Goal: Complete application form: Complete application form

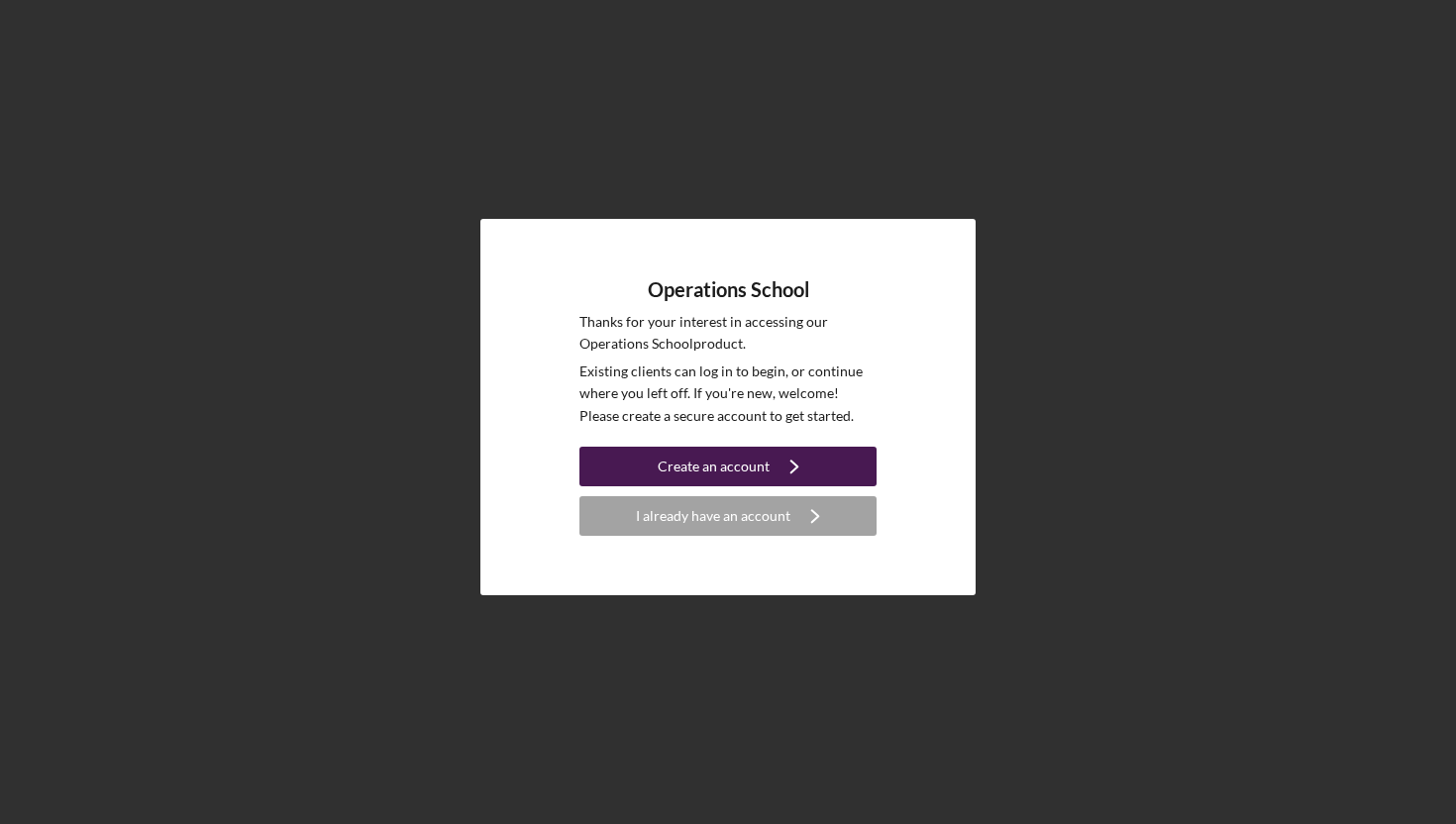
click at [732, 469] on div "Create an account" at bounding box center [714, 467] width 112 height 40
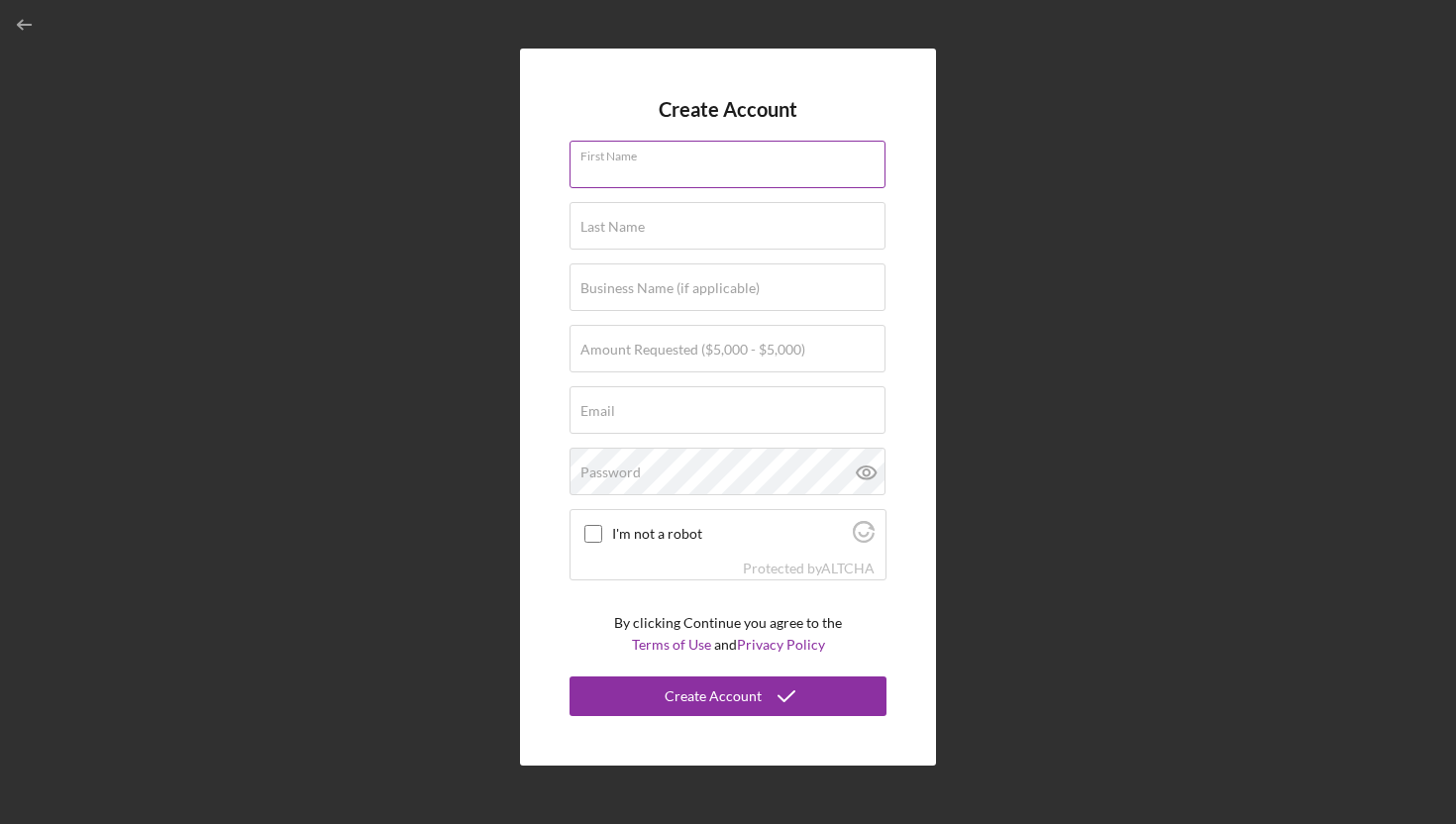
click at [624, 173] on input "First Name" at bounding box center [728, 165] width 316 height 48
type input "Nezaa"
type input "Bandele"
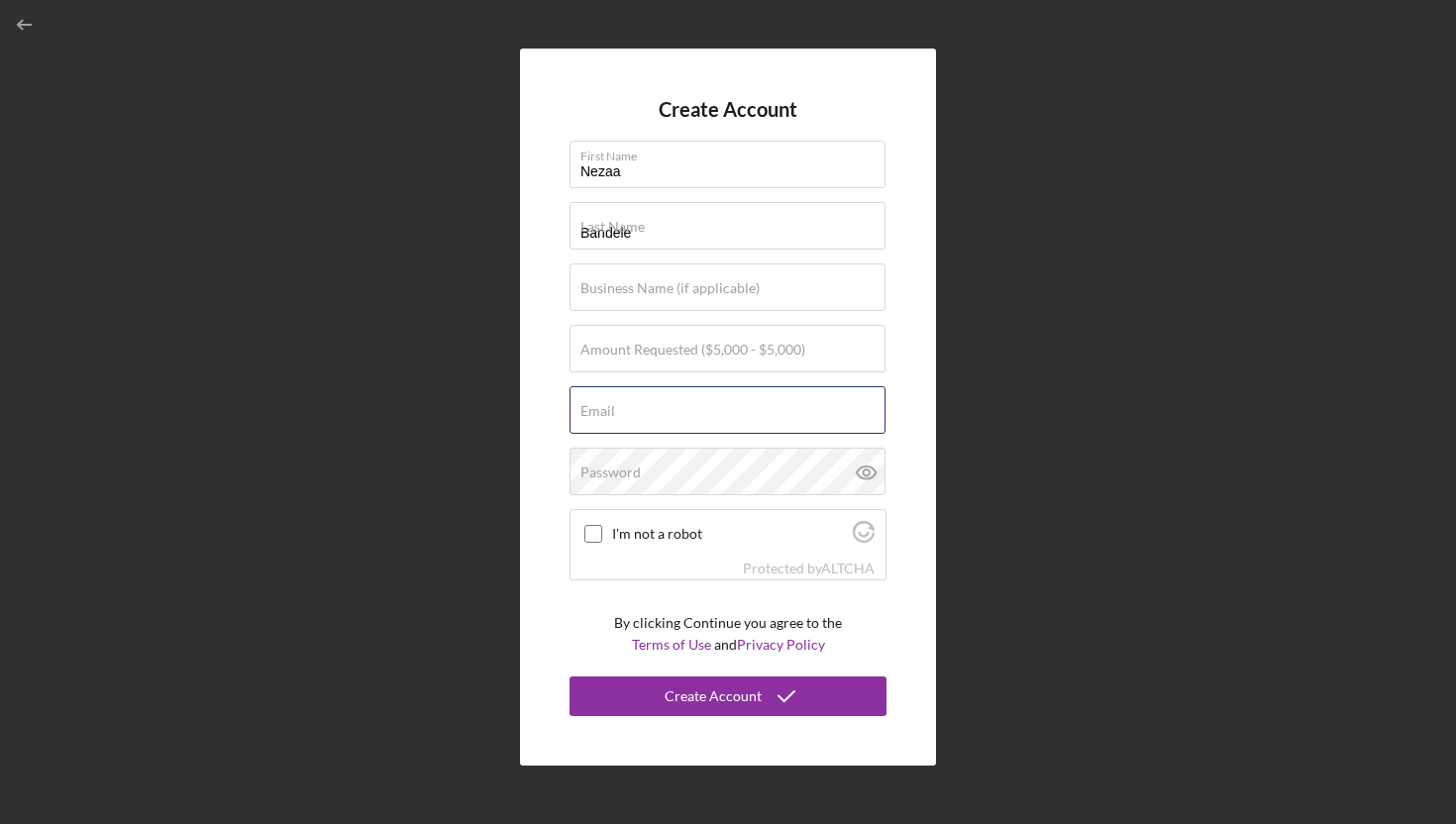
type input "[EMAIL_ADDRESS][DOMAIN_NAME]"
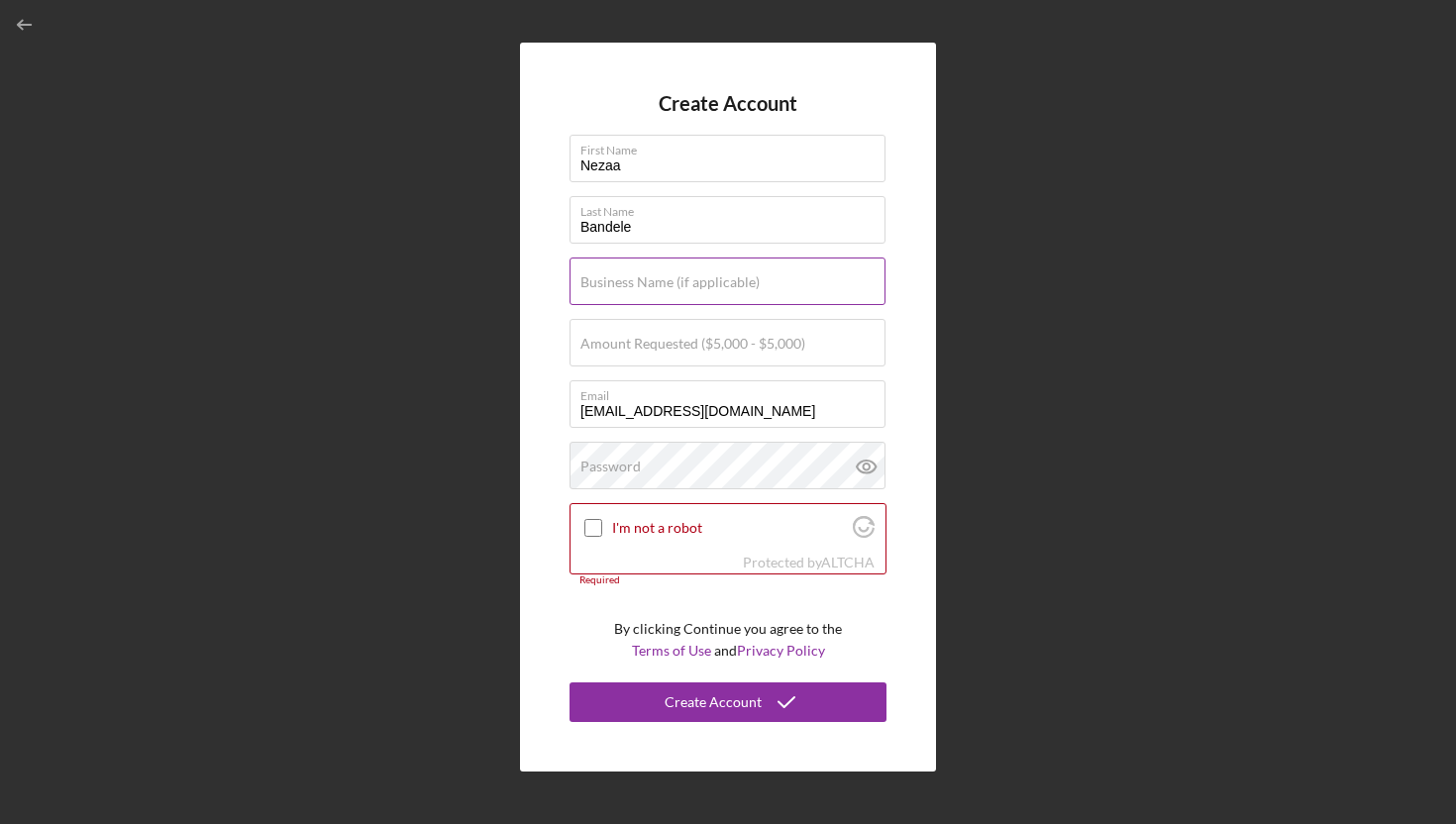
click at [722, 287] on label "Business Name (if applicable)" at bounding box center [670, 282] width 179 height 16
click at [722, 287] on input "Business Name (if applicable)" at bounding box center [728, 281] width 316 height 48
type input "Paradise Natural Foods"
type textarea "m"
drag, startPoint x: 729, startPoint y: 412, endPoint x: 659, endPoint y: 407, distance: 70.2
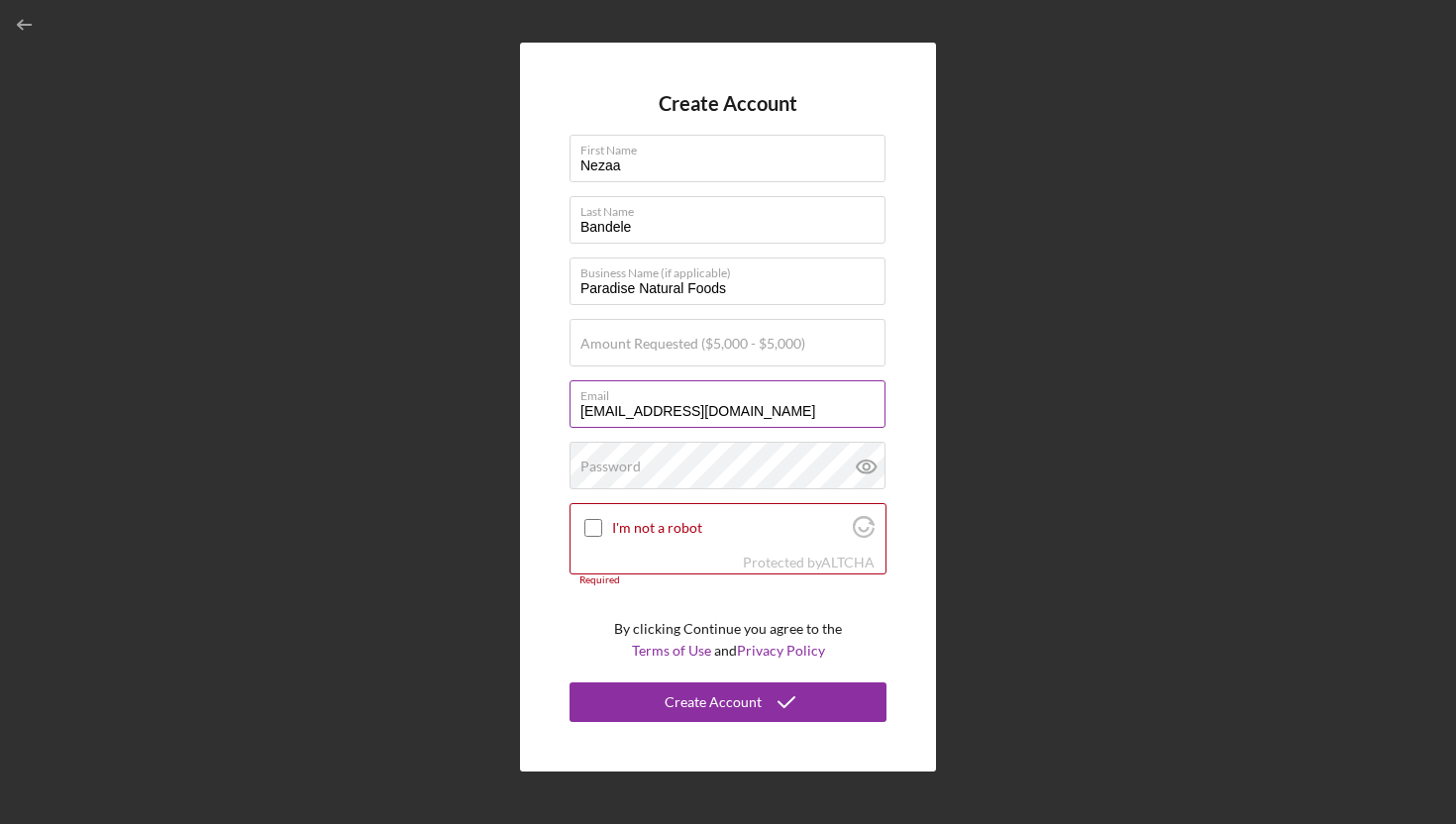
click at [659, 407] on input "[EMAIL_ADDRESS][DOMAIN_NAME]" at bounding box center [728, 405] width 316 height 48
type input "[EMAIL_ADDRESS][DOMAIN_NAME]"
click at [590, 528] on input "I'm not a robot" at bounding box center [593, 528] width 18 height 18
checkbox input "true"
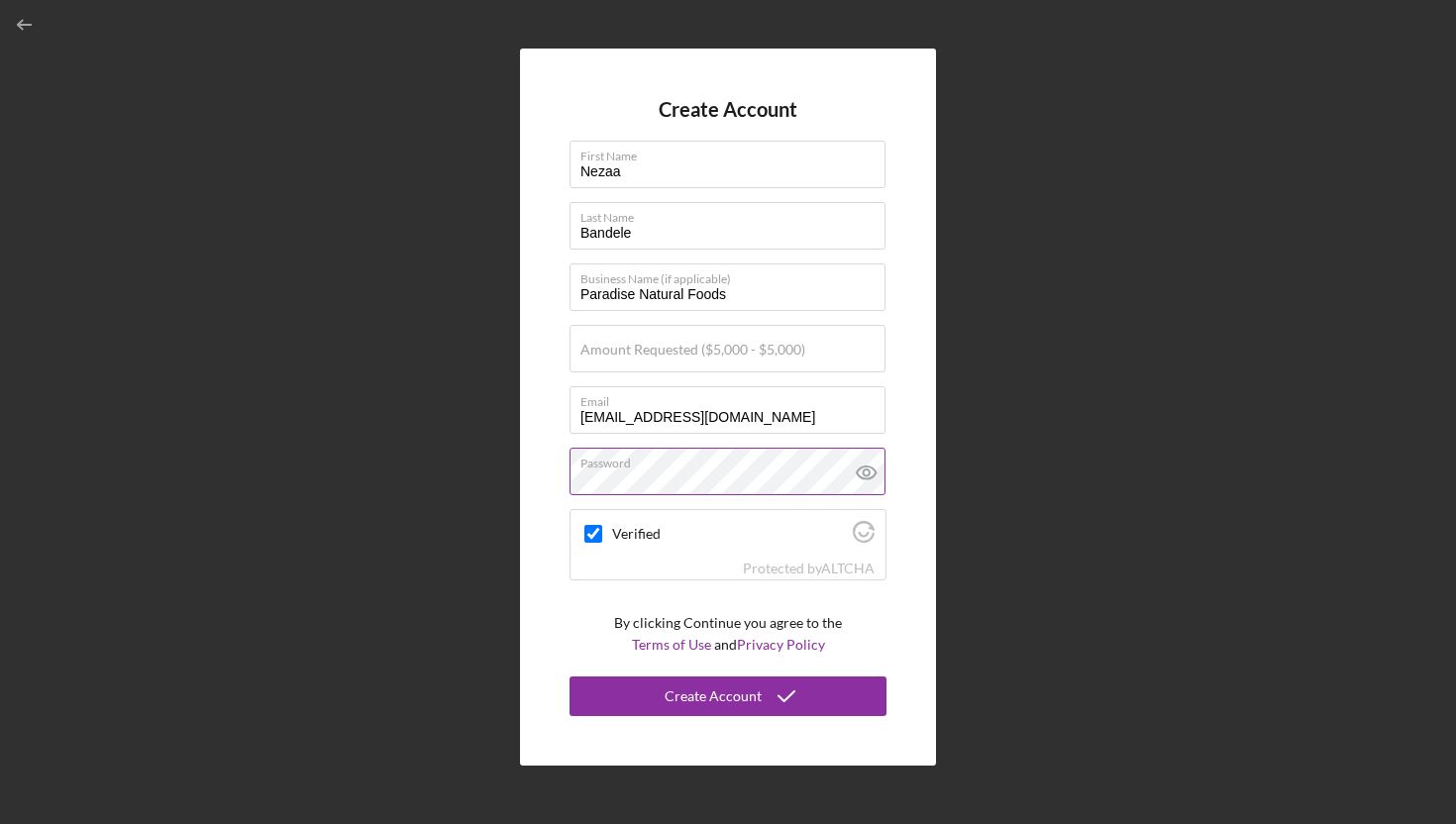
click at [868, 475] on icon at bounding box center [866, 473] width 6 height 6
click at [735, 701] on div "Create Account" at bounding box center [714, 697] width 97 height 40
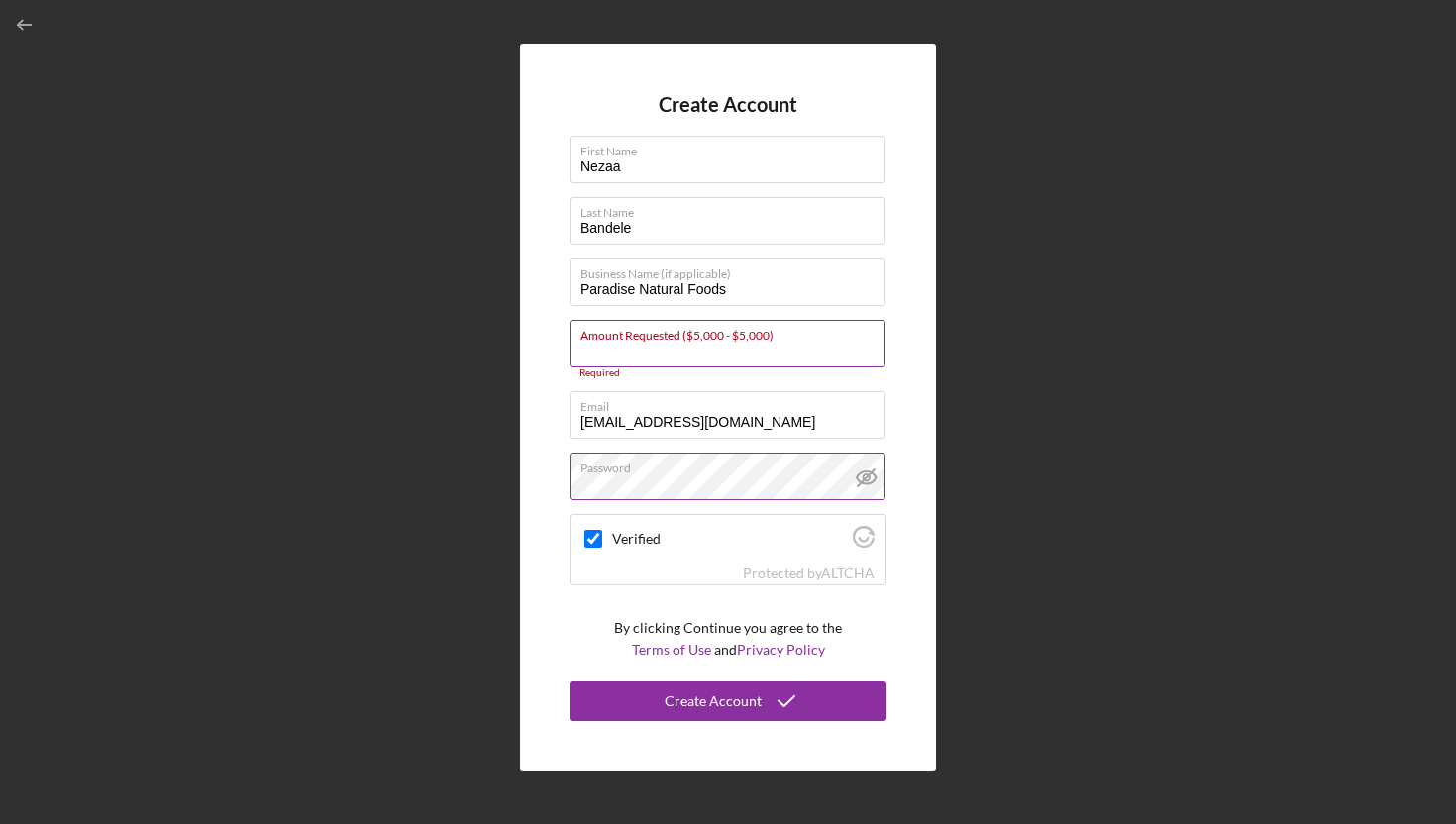
click at [828, 350] on input "Amount Requested ($5,000 - $5,000)" at bounding box center [728, 344] width 316 height 48
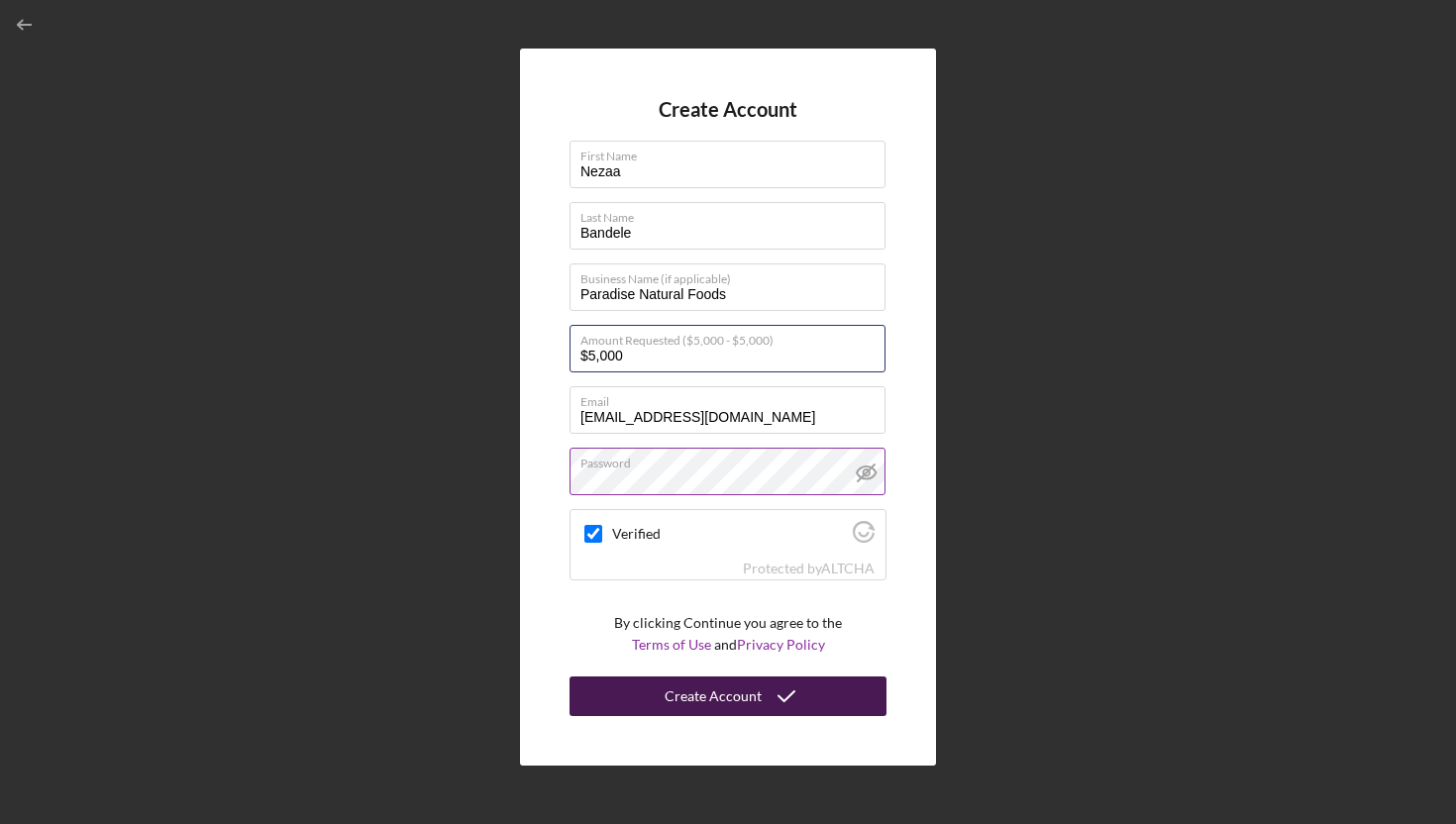
type input "$5,000"
click at [733, 698] on div "Create Account" at bounding box center [714, 697] width 97 height 40
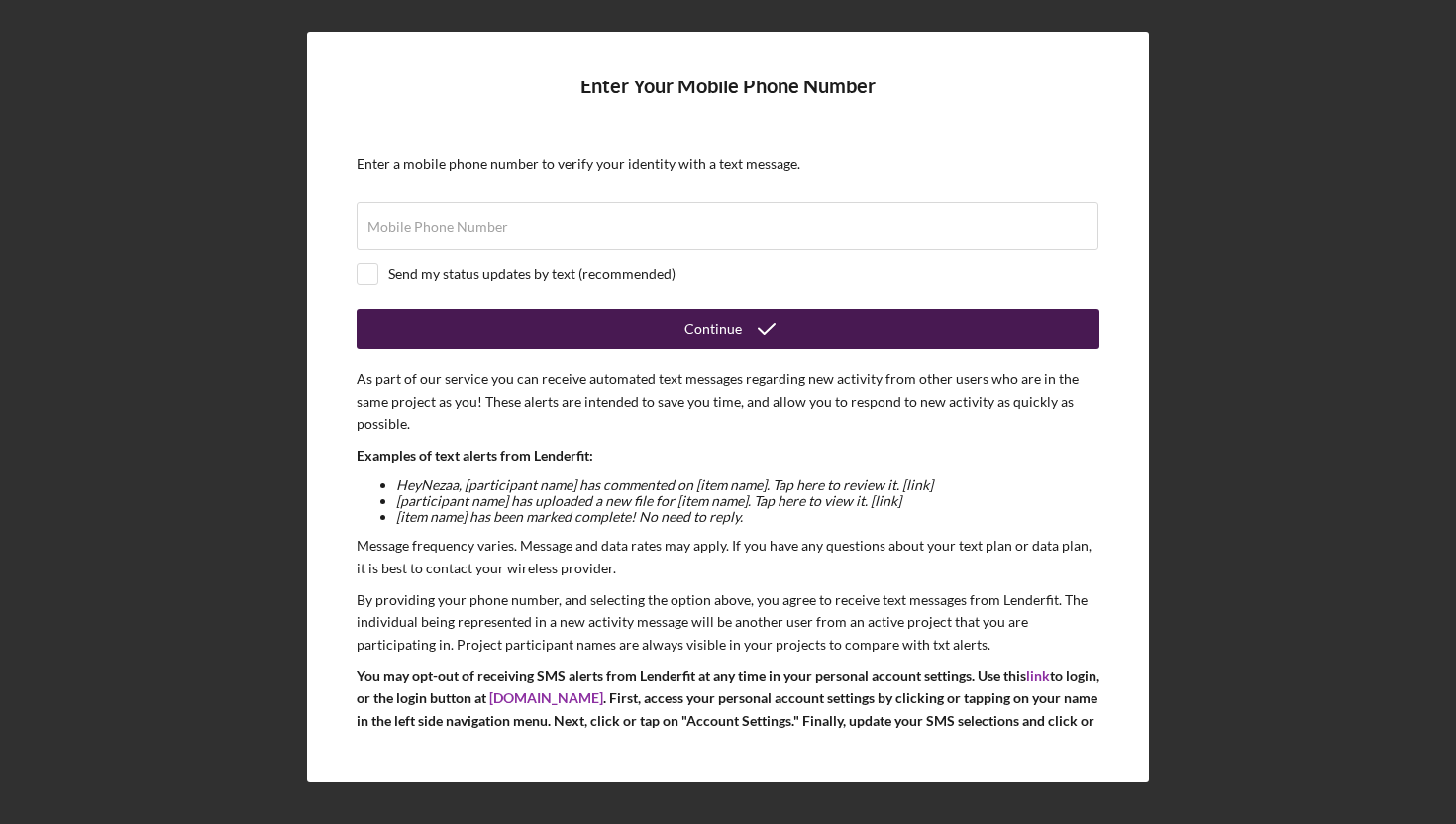
scroll to position [9, 0]
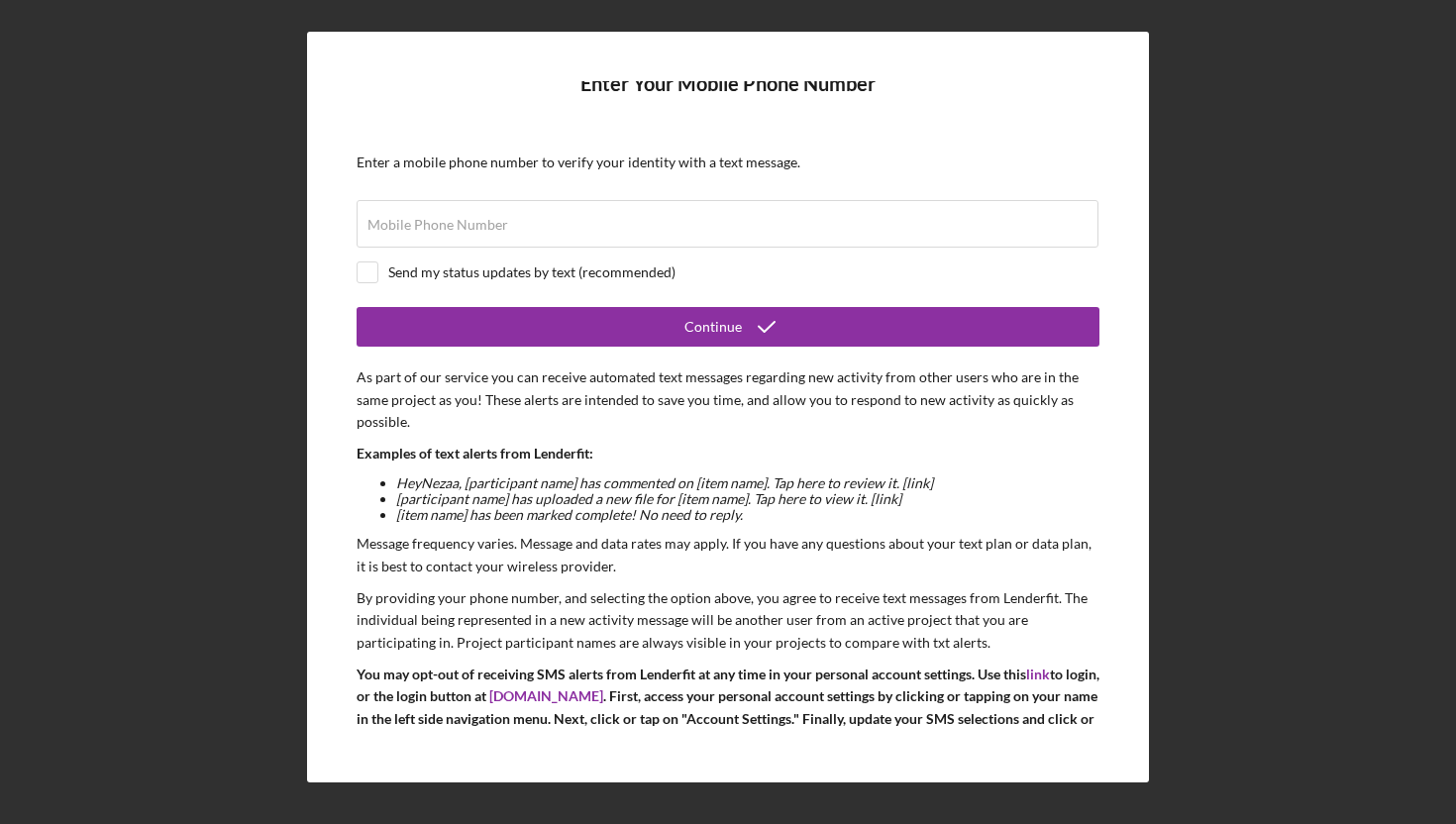
click at [1315, 400] on div "Enter Your Mobile Phone Number Enter a mobile phone number to verify your ident…" at bounding box center [728, 407] width 1436 height 814
